Goal: Information Seeking & Learning: Find specific page/section

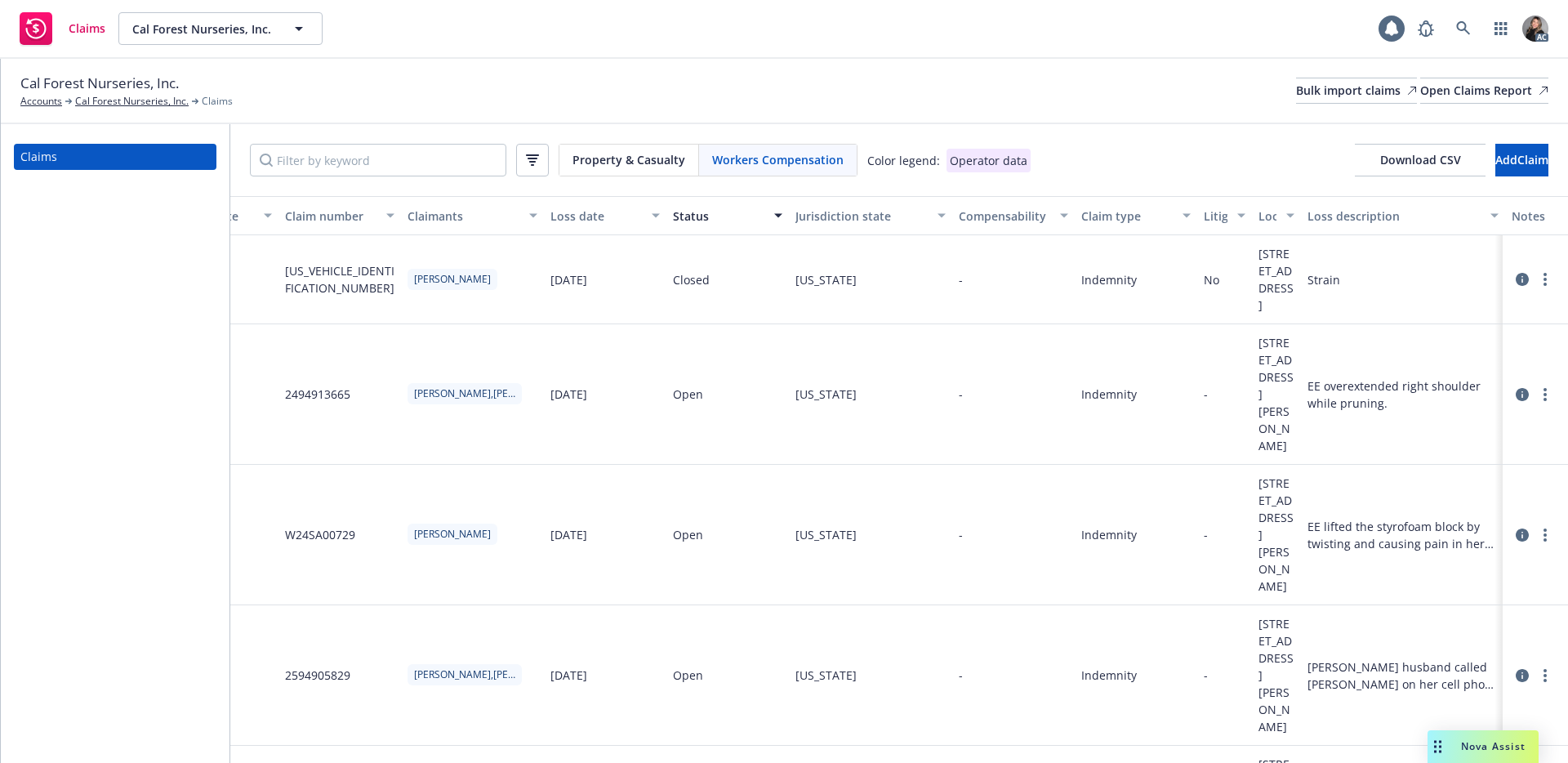
scroll to position [0, 165]
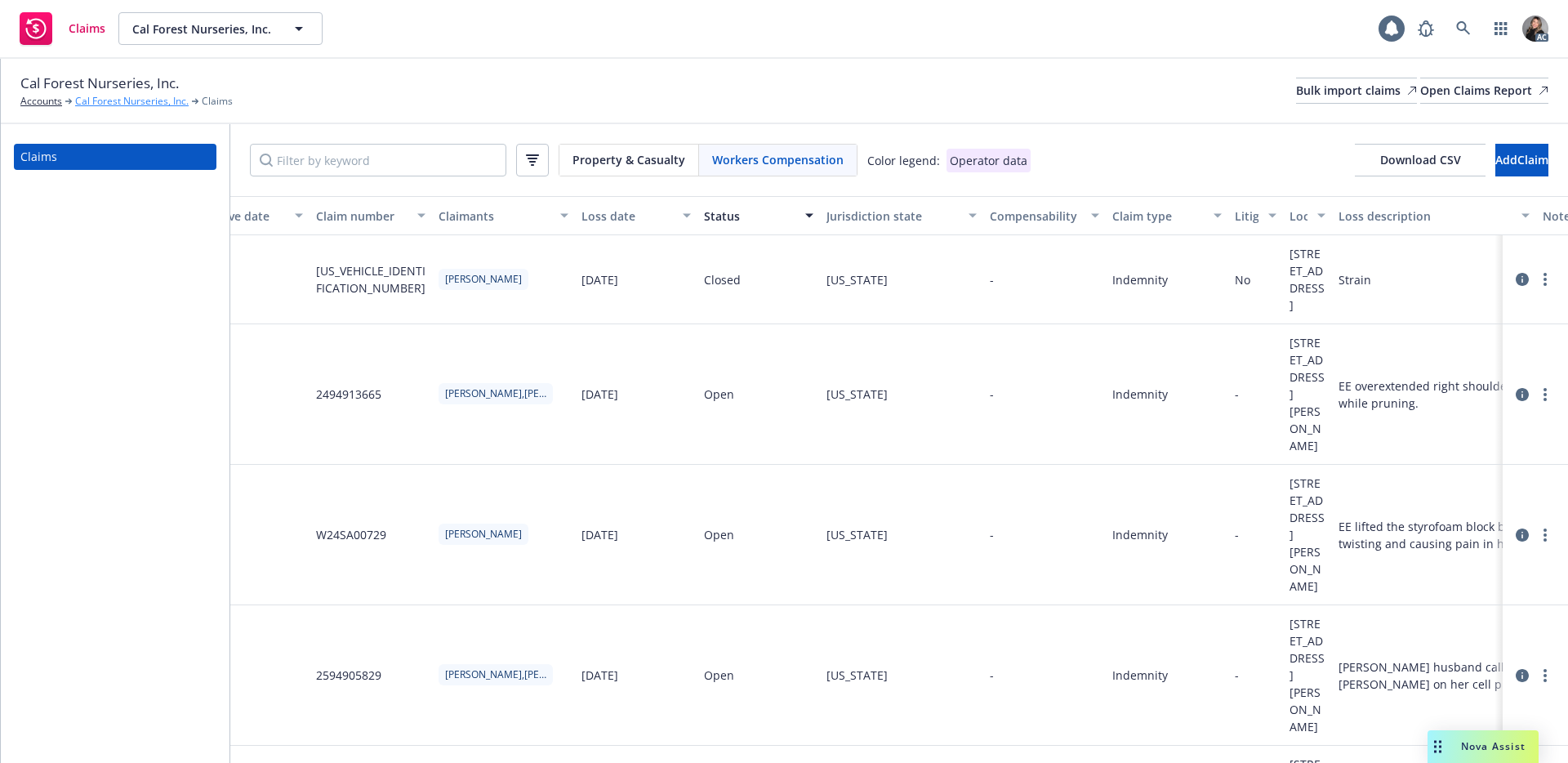
click at [162, 99] on link "Cal Forest Nurseries, Inc." at bounding box center [132, 101] width 113 height 15
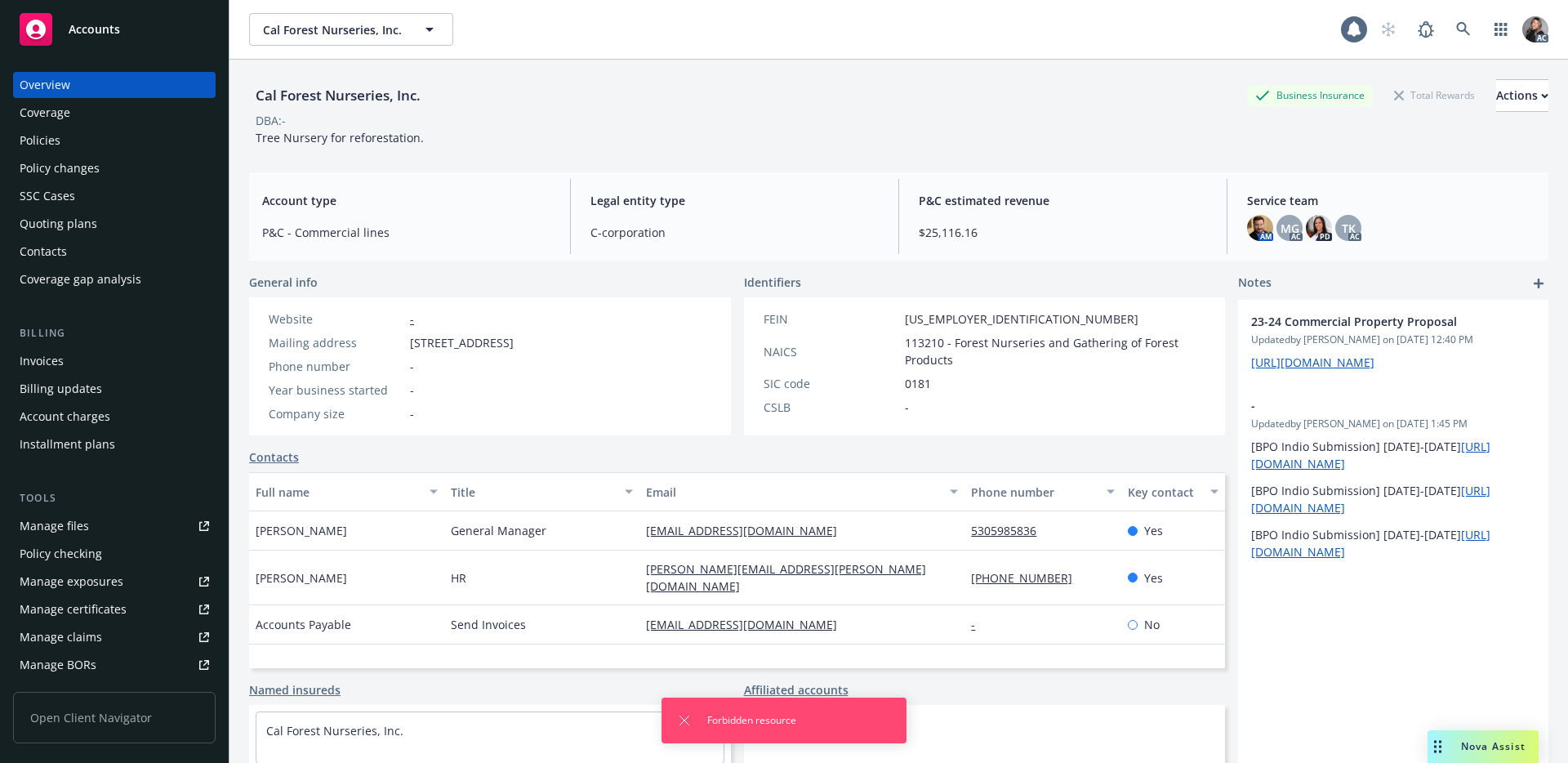
click at [86, 528] on div "Manage files" at bounding box center [54, 526] width 70 height 26
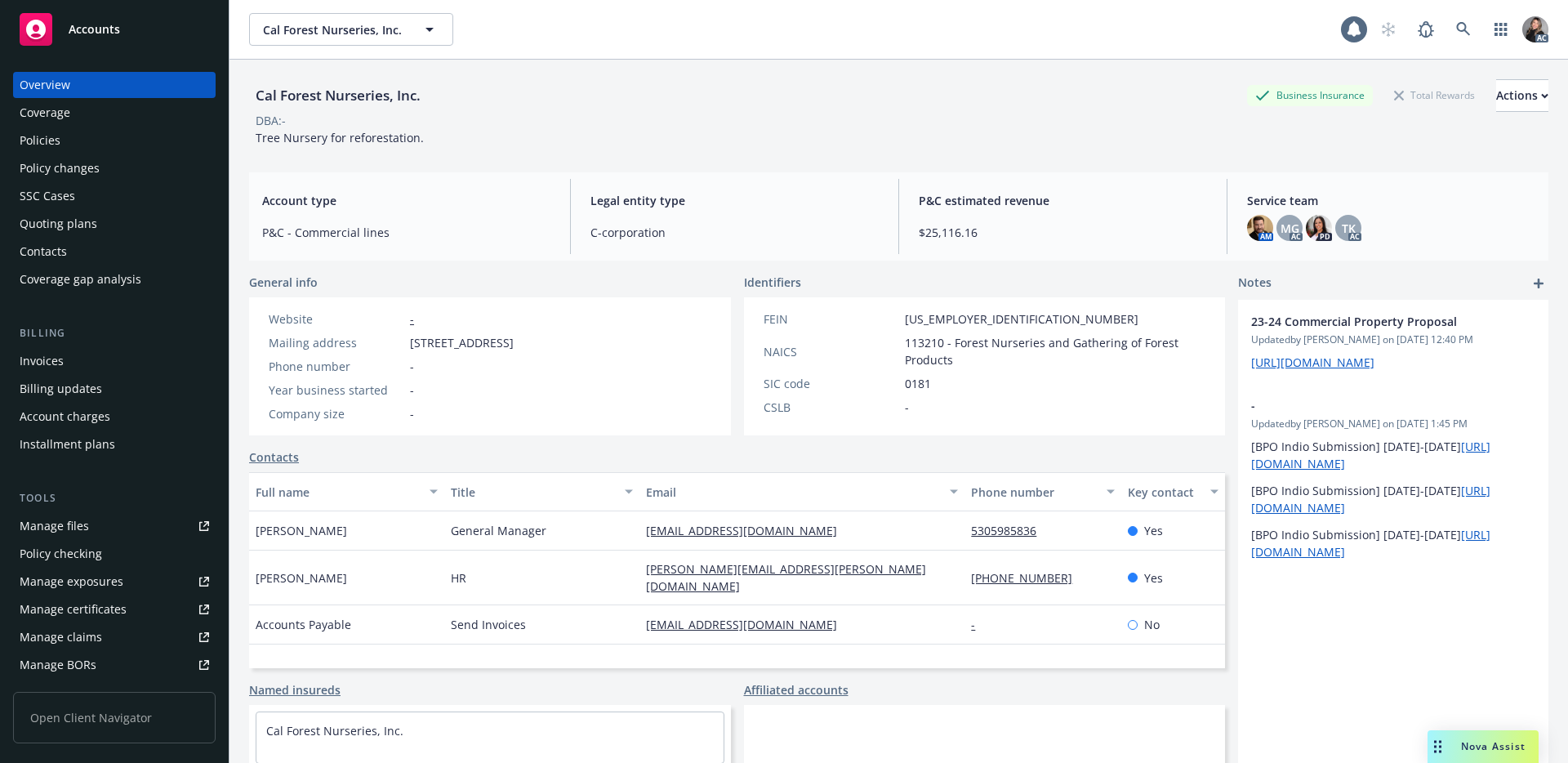
click at [59, 143] on div "Policies" at bounding box center [114, 140] width 190 height 26
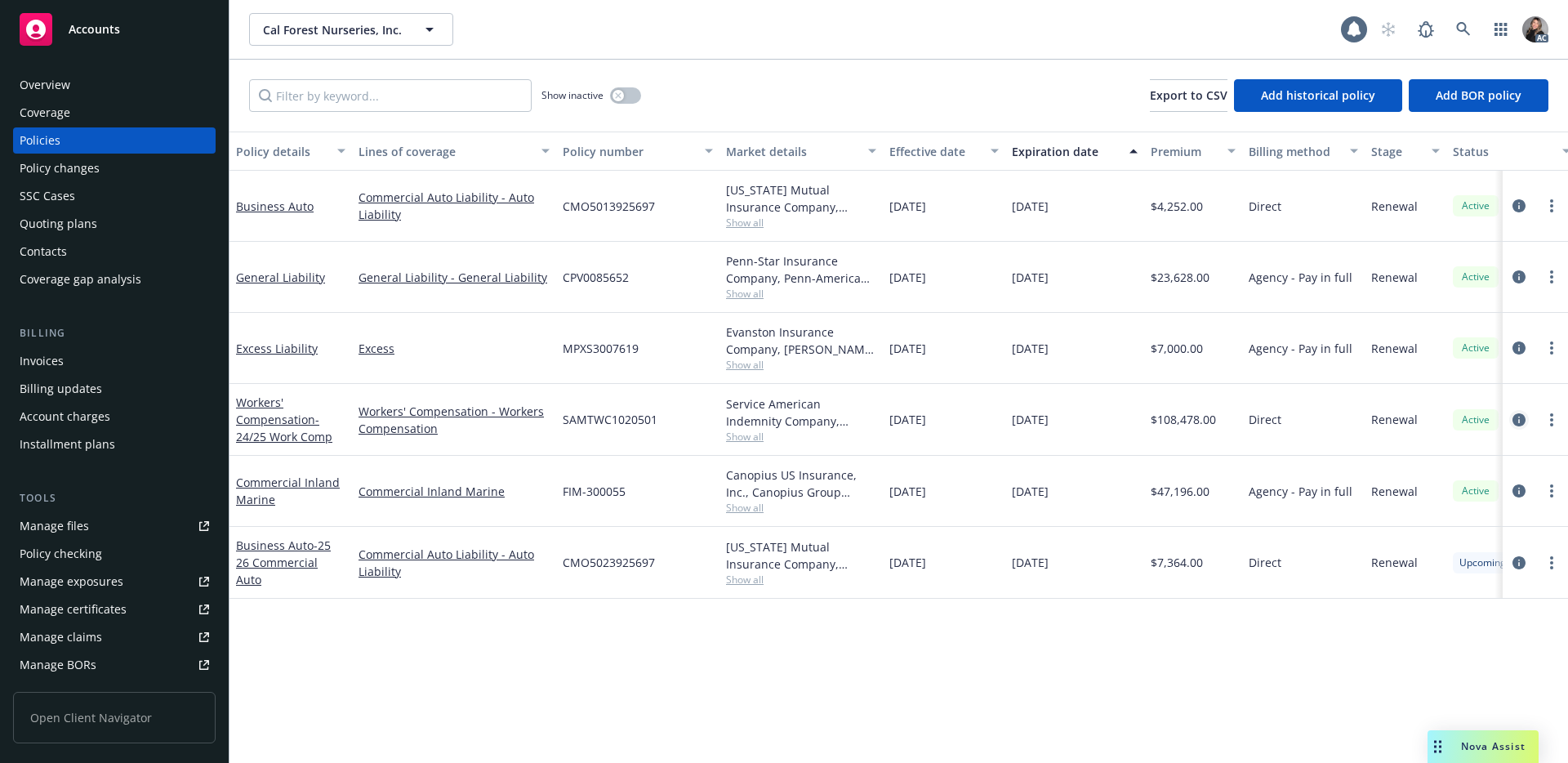
click at [1515, 420] on icon "circleInformation" at bounding box center [1519, 420] width 13 height 13
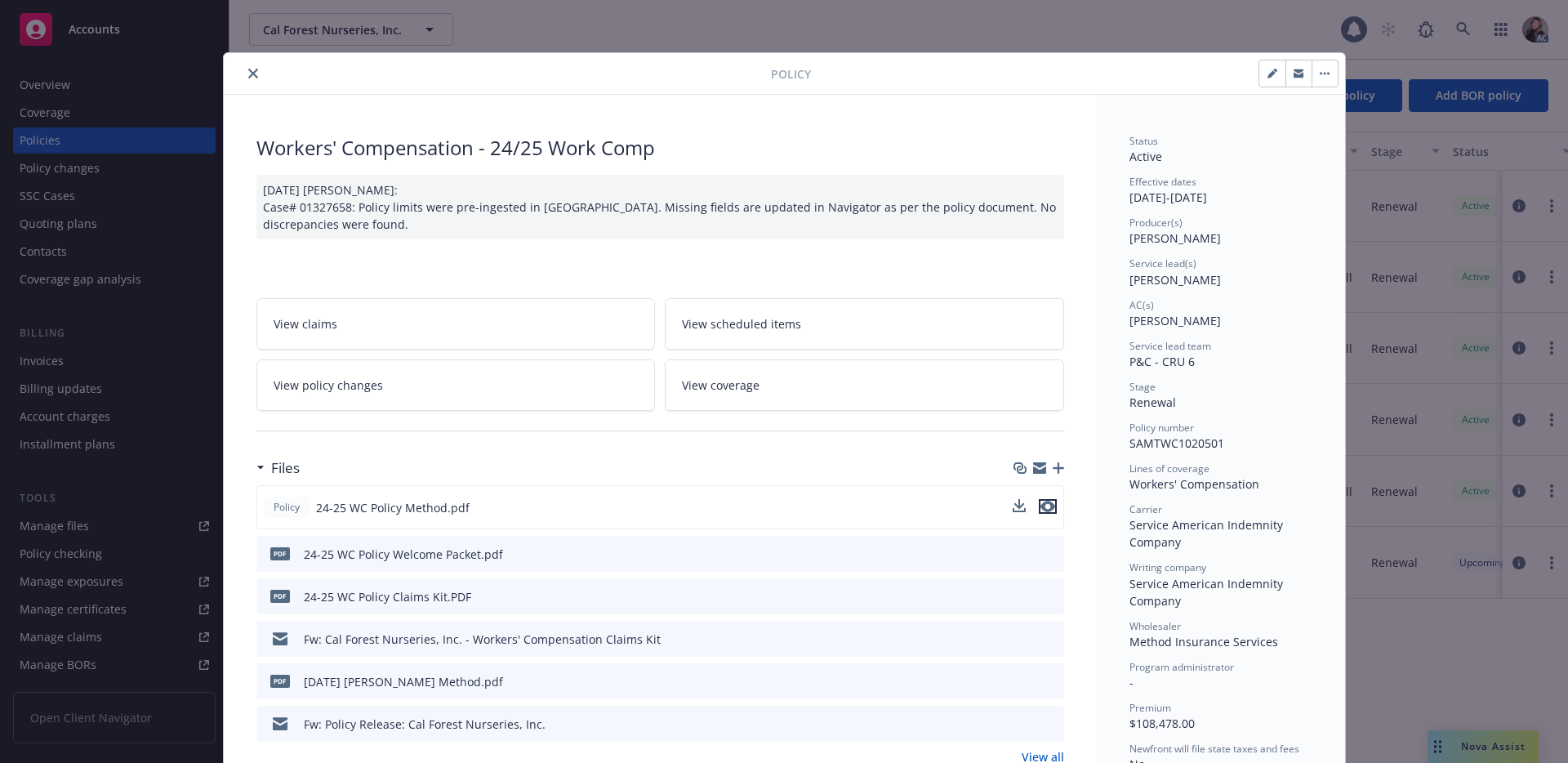
click at [1048, 506] on button "preview file" at bounding box center [1047, 506] width 18 height 15
click at [245, 78] on button "close" at bounding box center [253, 73] width 20 height 20
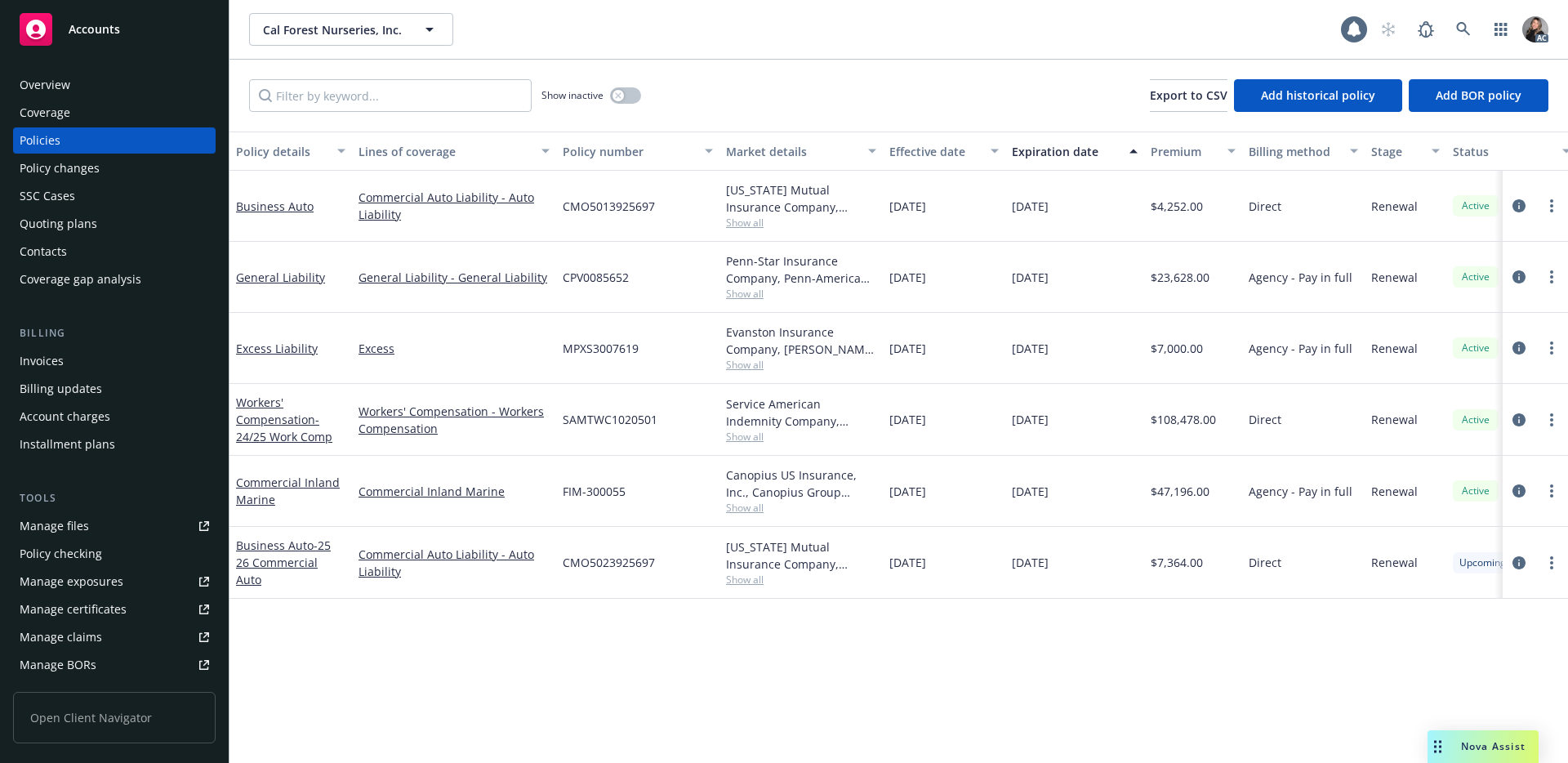
click at [763, 433] on span "Show all" at bounding box center [801, 436] width 151 height 14
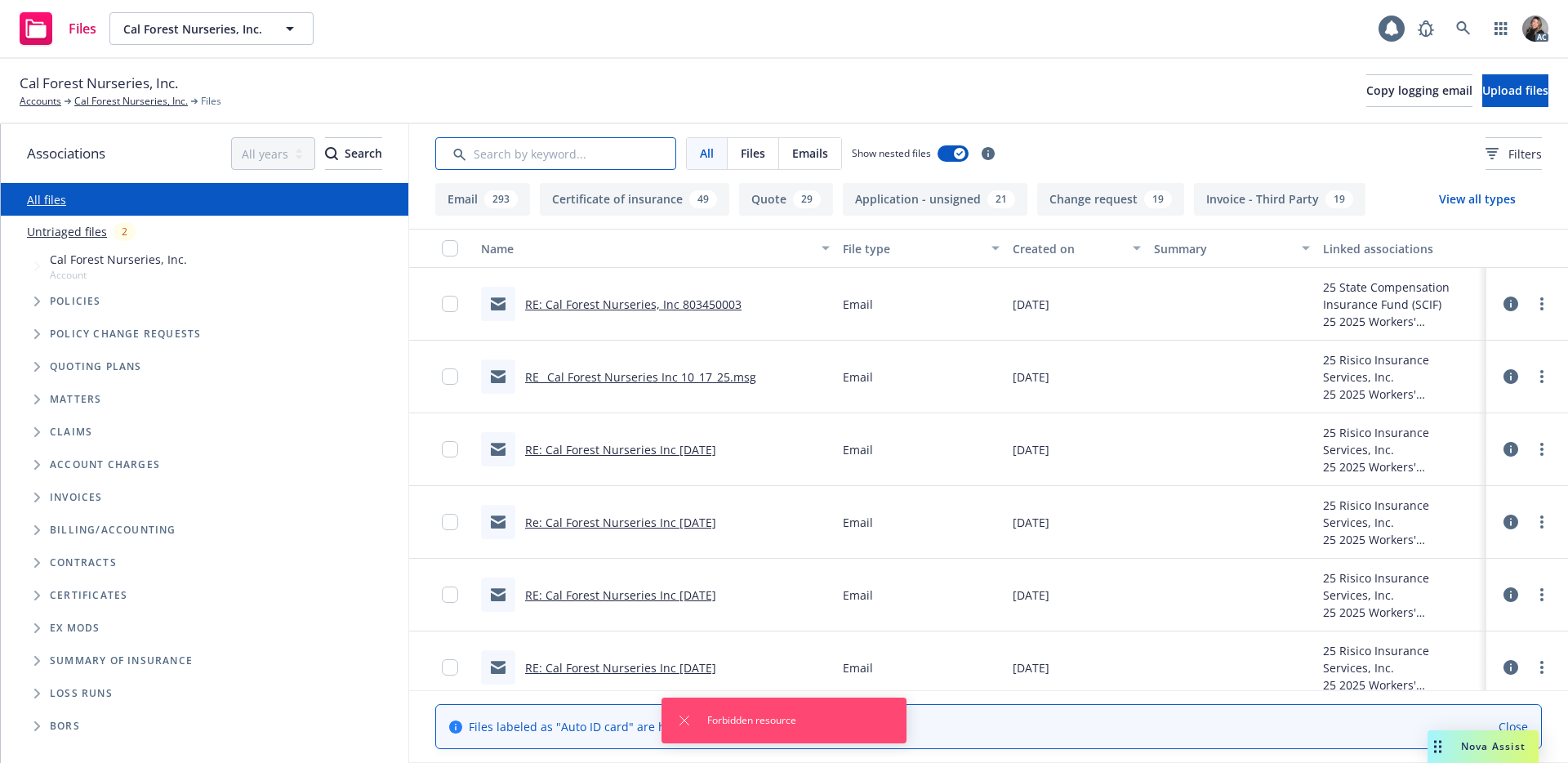
click at [555, 153] on input "Search by keyword..." at bounding box center [555, 153] width 241 height 33
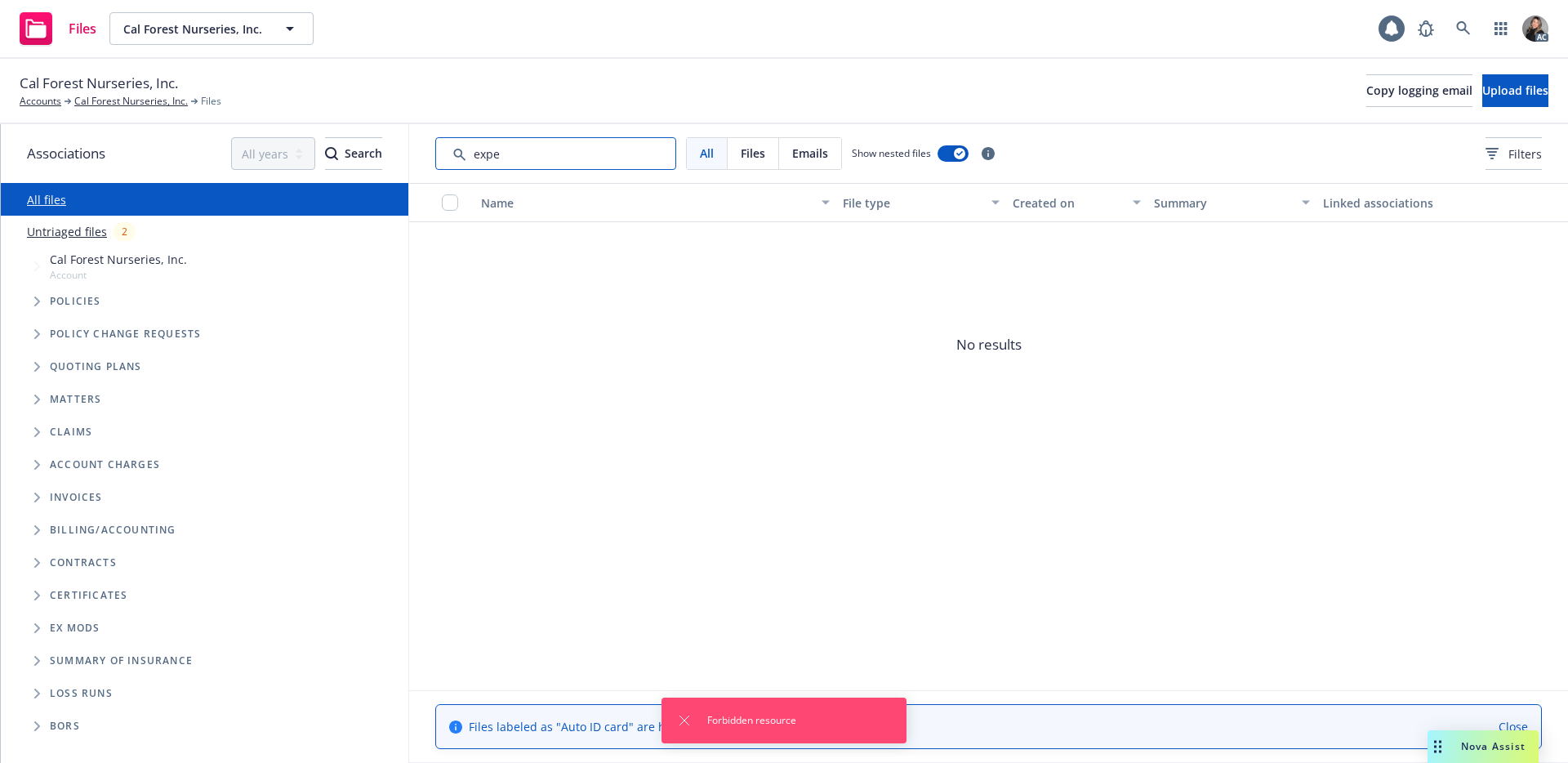
type input "exper"
drag, startPoint x: 487, startPoint y: 164, endPoint x: 411, endPoint y: 160, distance: 76.1
click at [411, 160] on div "All Files Emails Show nested files Filters" at bounding box center [988, 153] width 1159 height 59
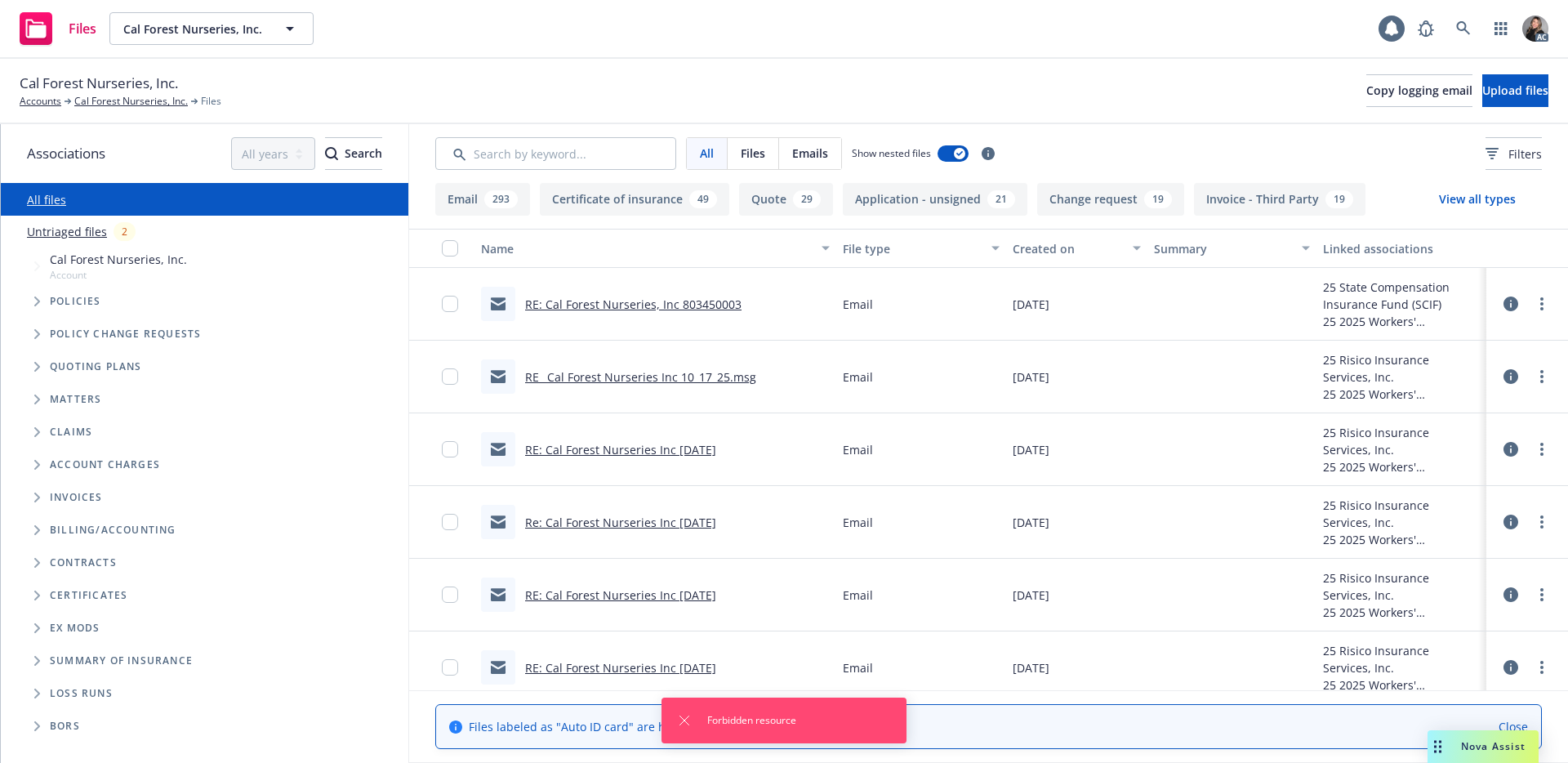
click at [824, 80] on div "Cal Forest Nurseries, Inc. Accounts Cal Forest Nurseries, Inc. Files Copy loggi…" at bounding box center [784, 90] width 1529 height 36
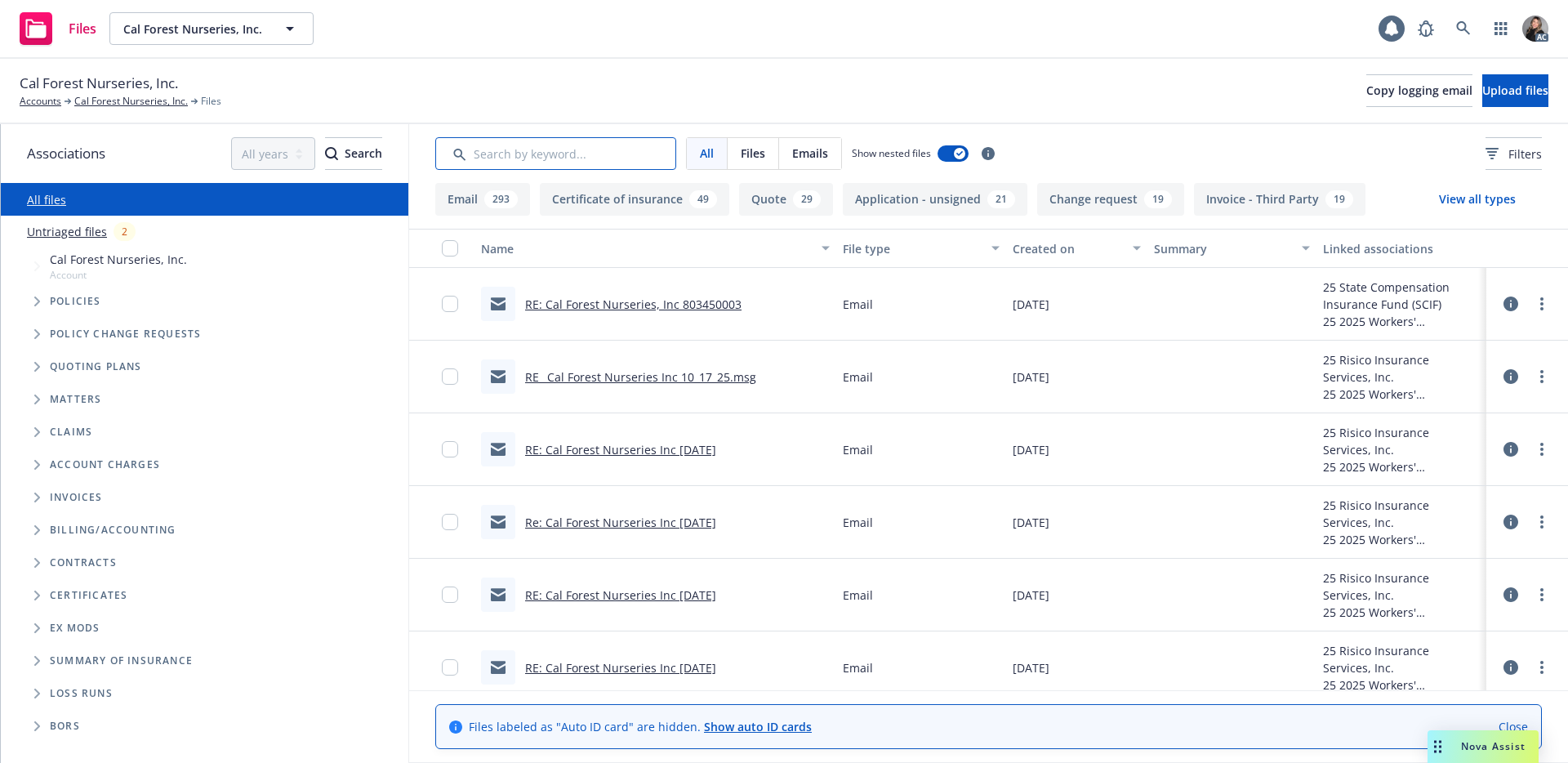
click at [573, 158] on input "Search by keyword..." at bounding box center [555, 153] width 241 height 33
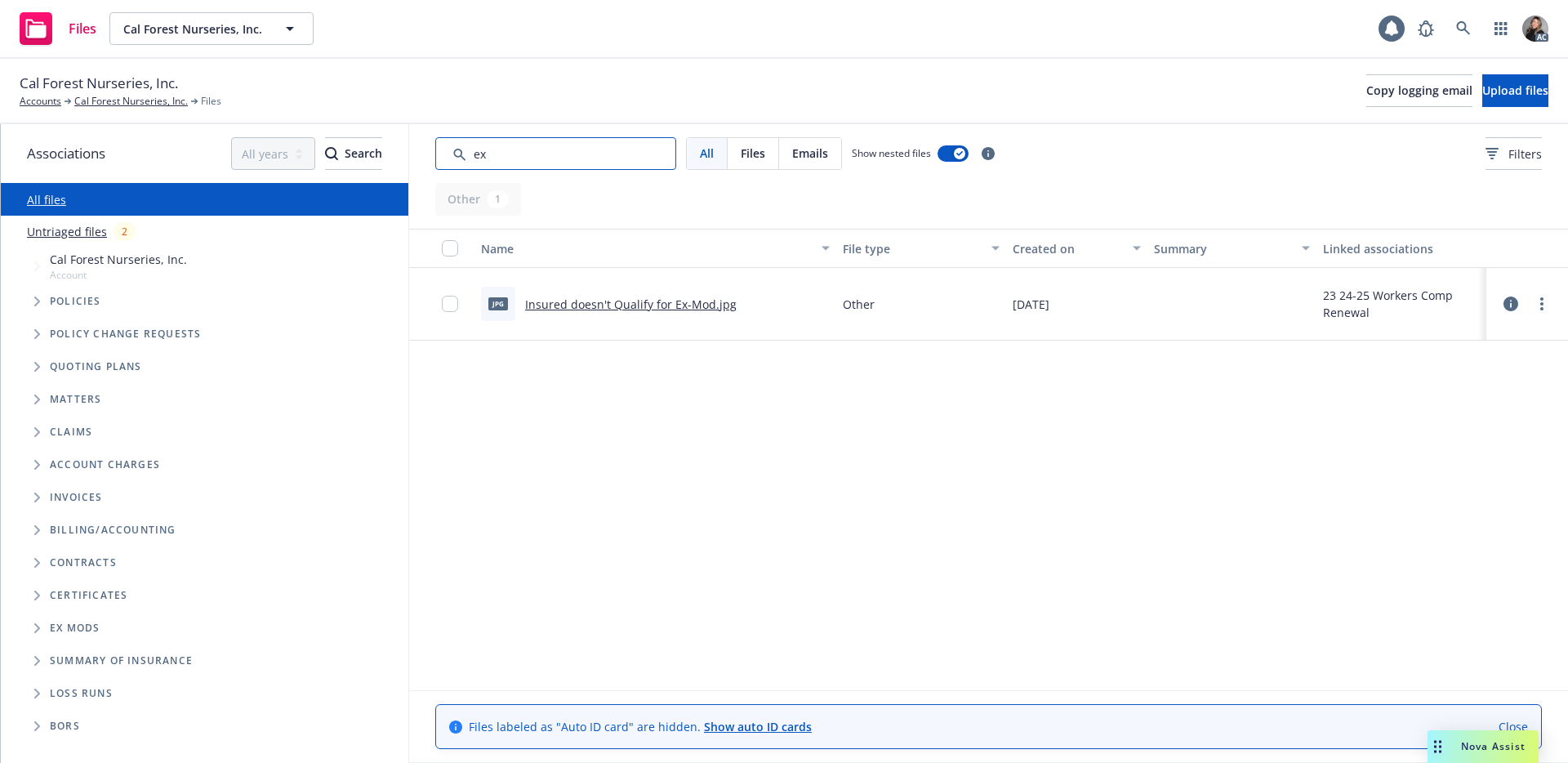
click at [595, 140] on input "Search by keyword..." at bounding box center [555, 153] width 241 height 33
click at [495, 159] on input "Search by keyword..." at bounding box center [555, 153] width 241 height 33
type input "e"
